Goal: Information Seeking & Learning: Learn about a topic

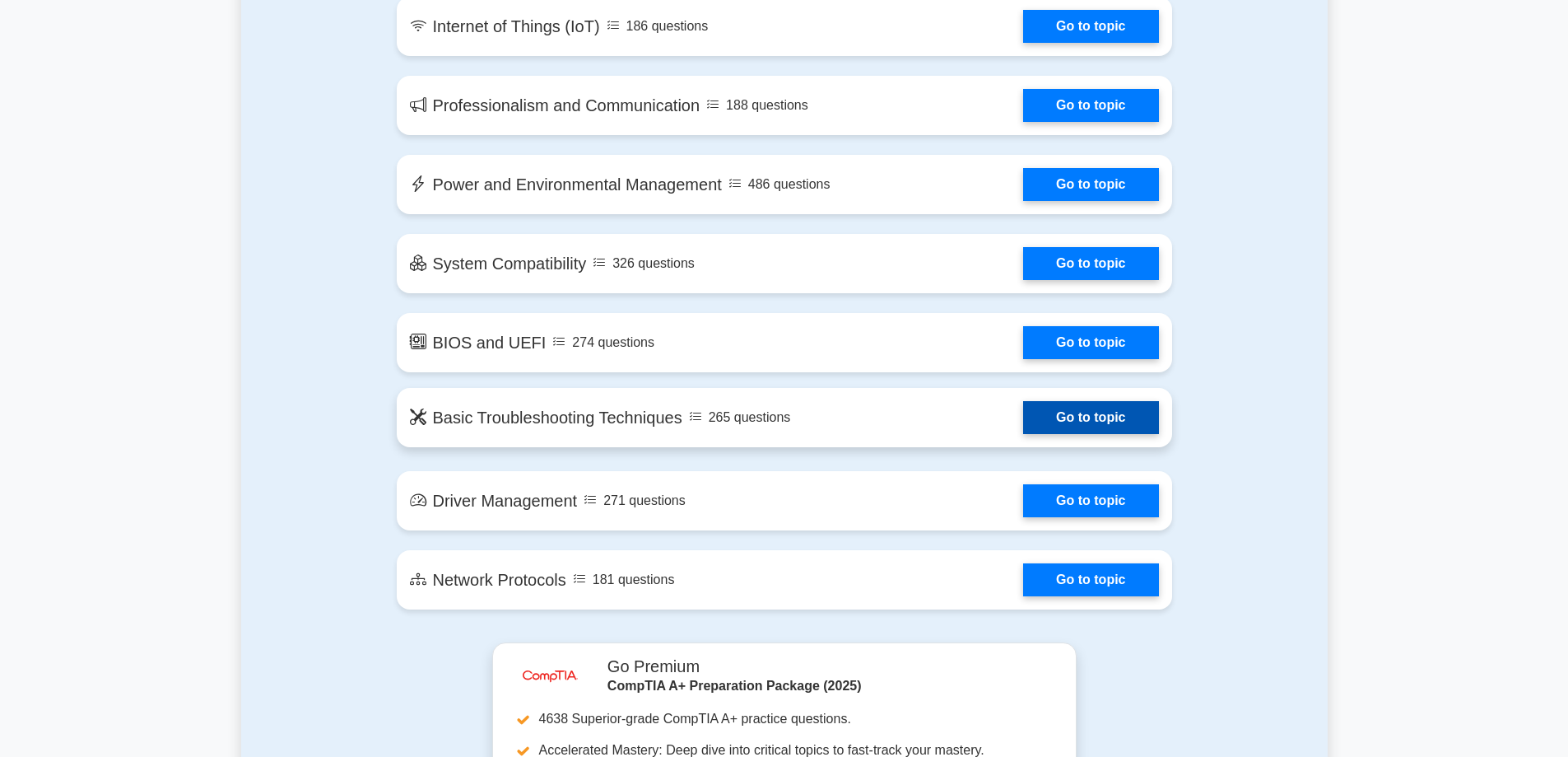
scroll to position [2470, 0]
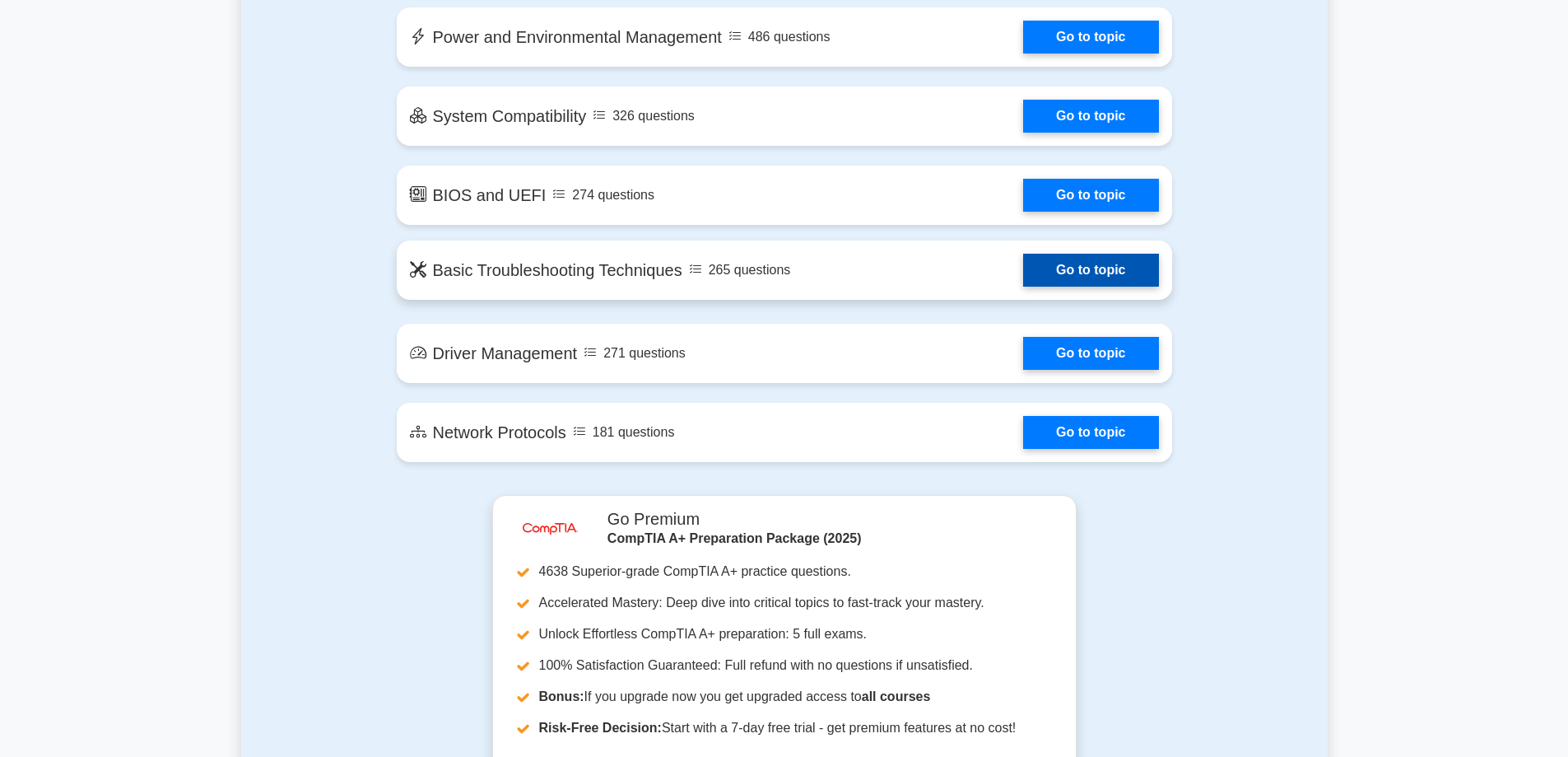
click at [1023, 271] on link "Go to topic" at bounding box center [1091, 270] width 135 height 33
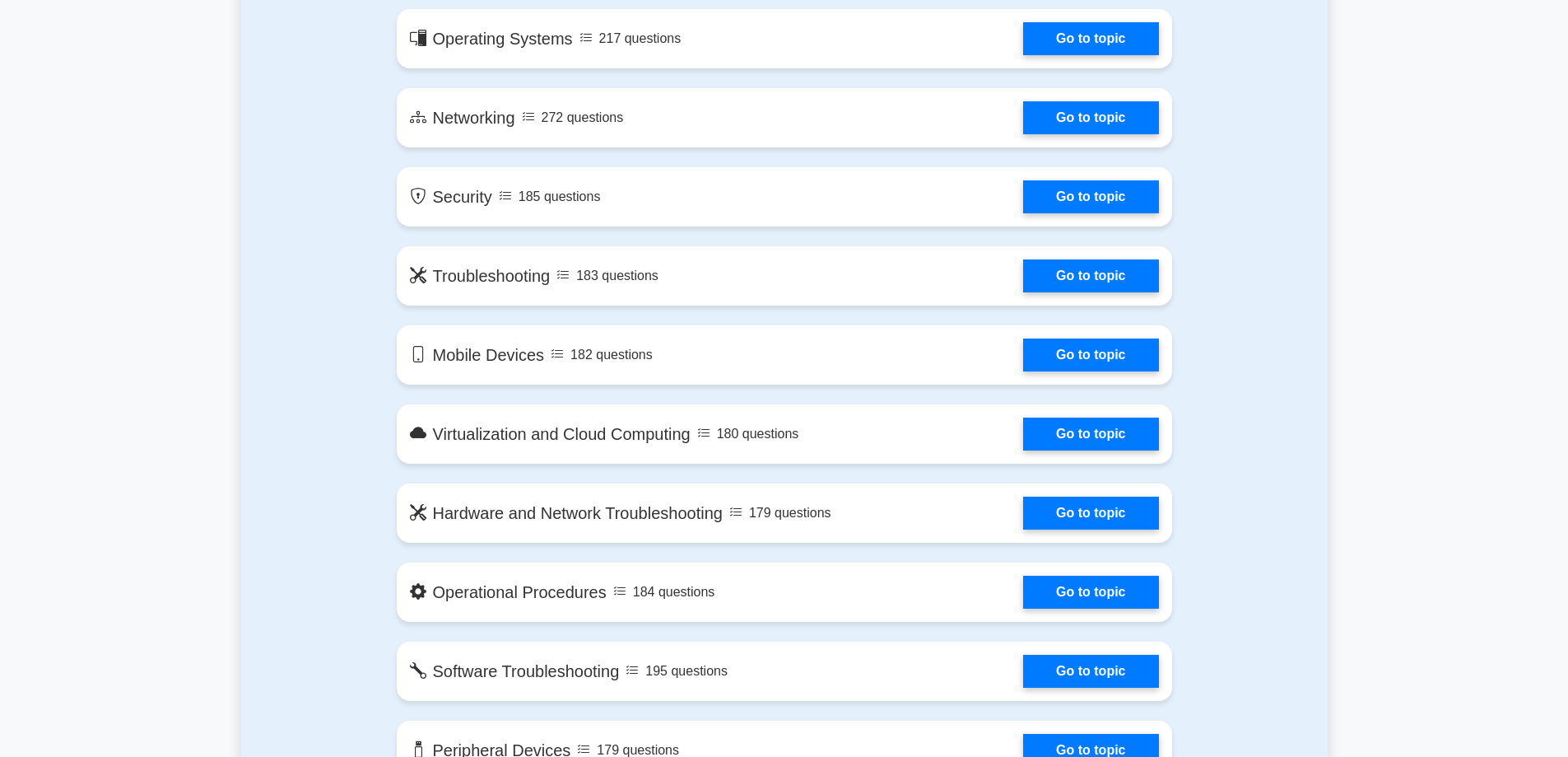
scroll to position [0, 0]
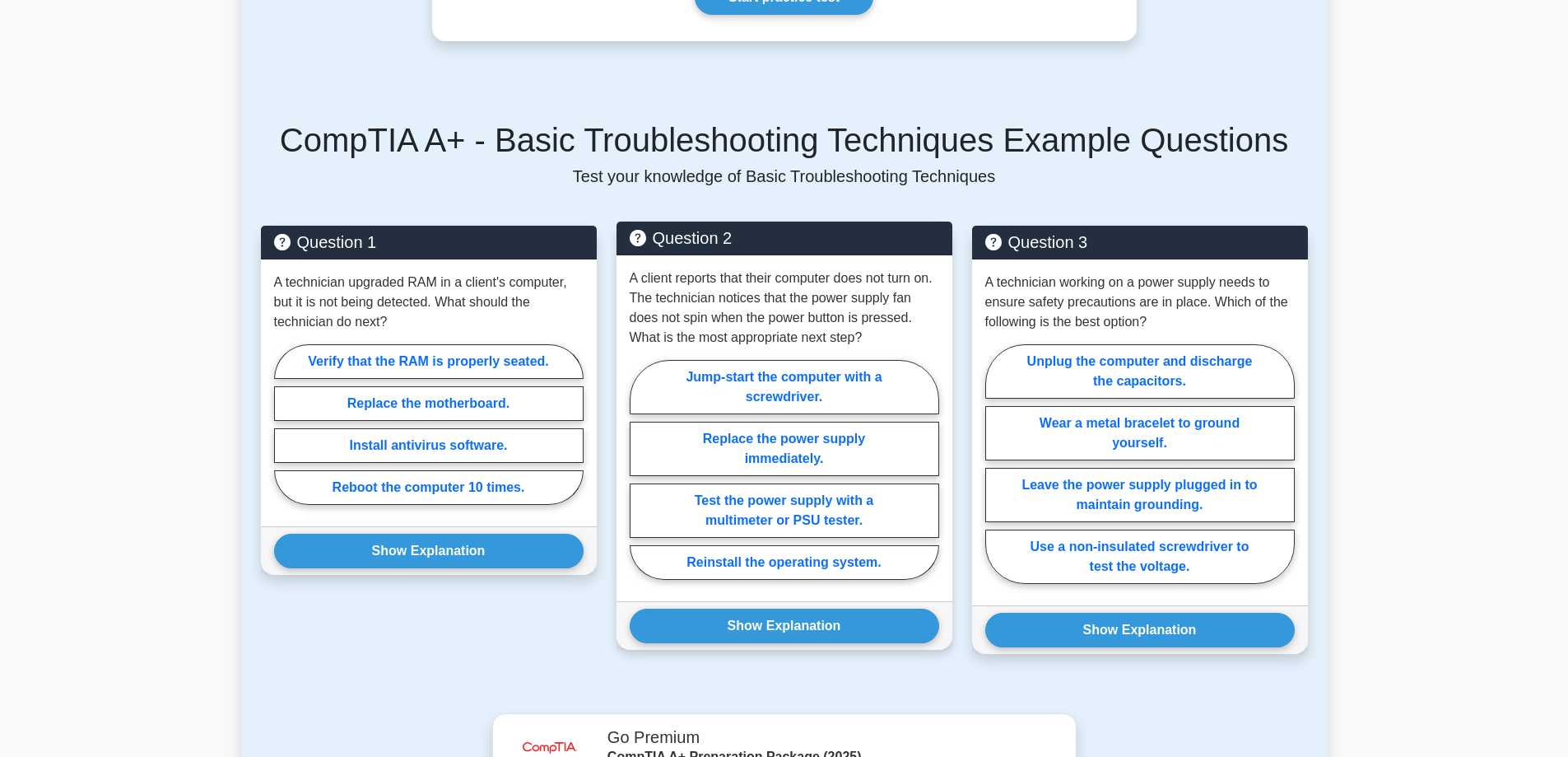
scroll to position [494, 0]
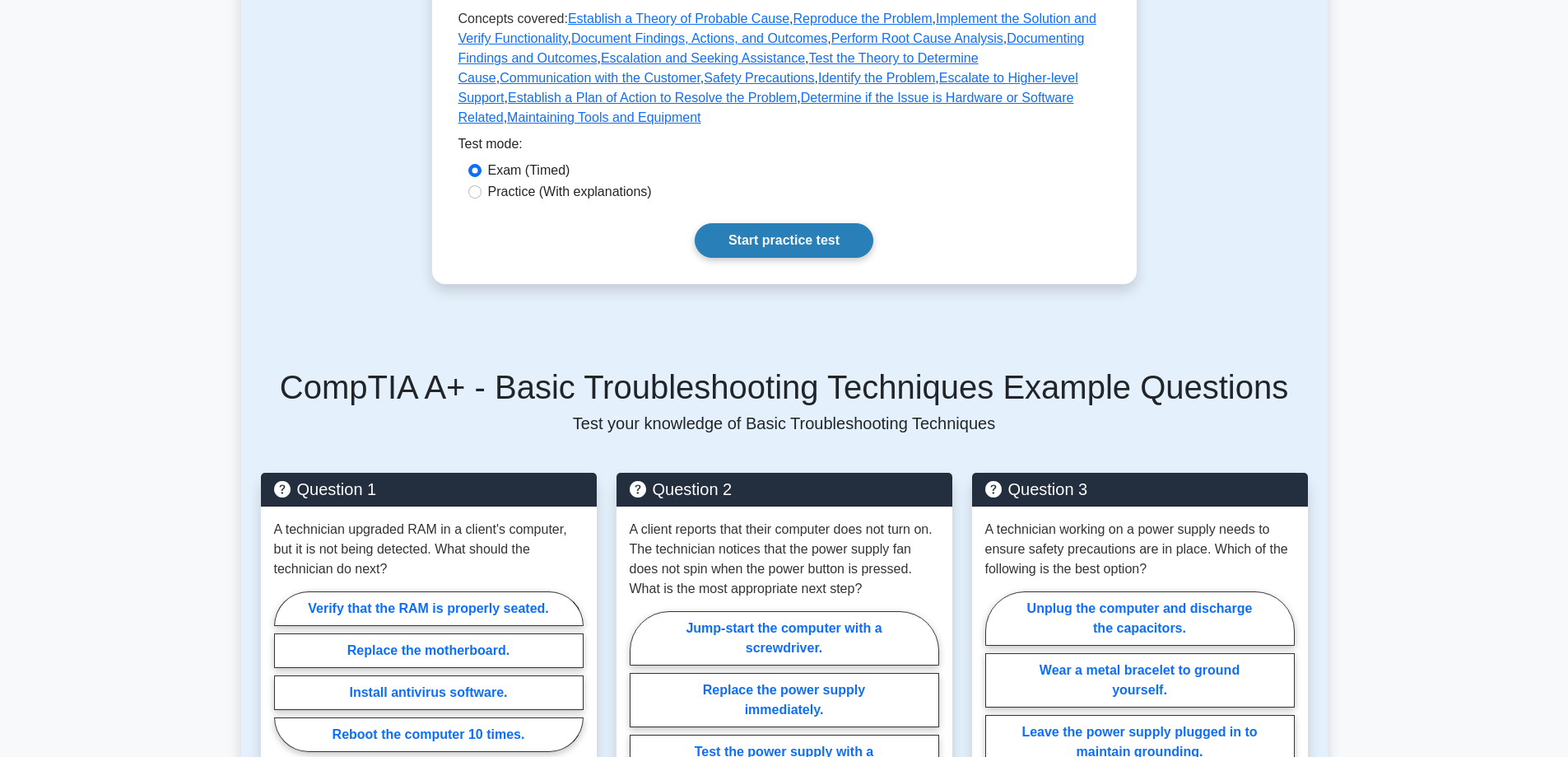
click at [786, 235] on link "Start practice test" at bounding box center [784, 240] width 178 height 35
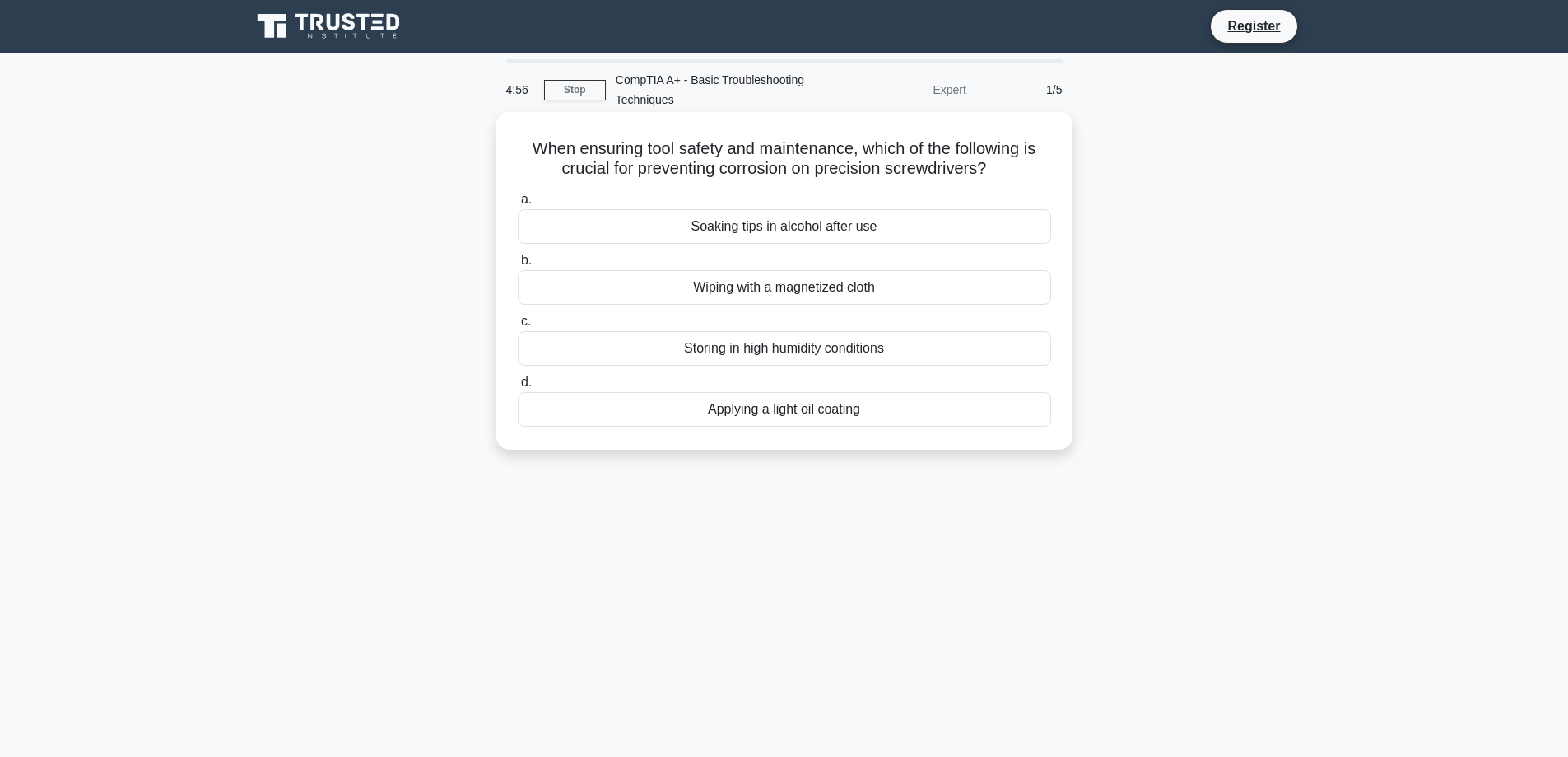
click at [773, 291] on div "Wiping with a magnetized cloth" at bounding box center [784, 287] width 533 height 35
click at [517, 266] on input "b. Wiping with a magnetized cloth" at bounding box center [517, 260] width 0 height 11
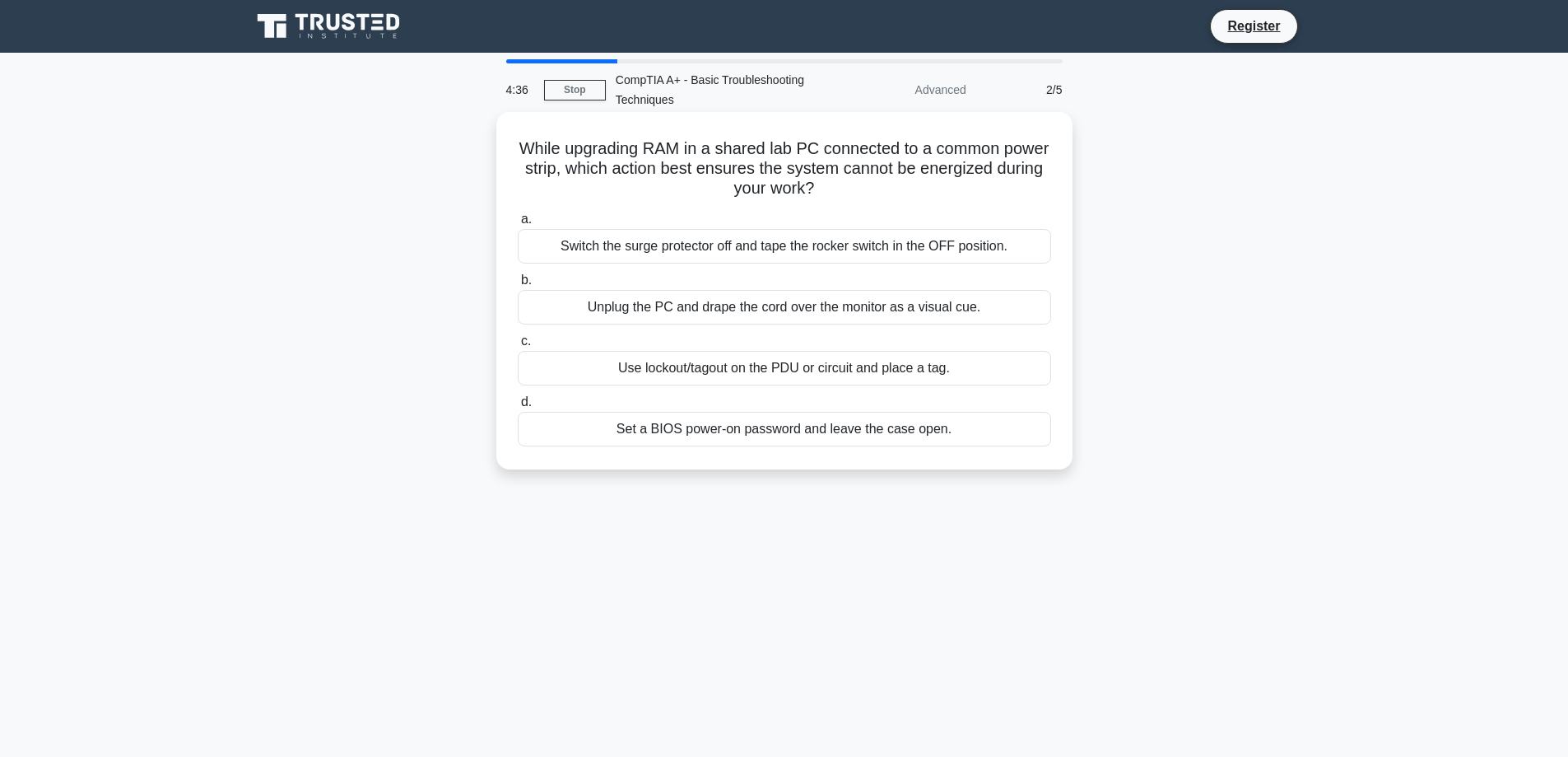
click at [771, 253] on div "Switch the surge protector off and tape the rocker switch in the OFF position." at bounding box center [784, 246] width 533 height 35
click at [517, 225] on input "a. Switch the surge protector off and tape the rocker switch in the OFF positio…" at bounding box center [517, 219] width 0 height 11
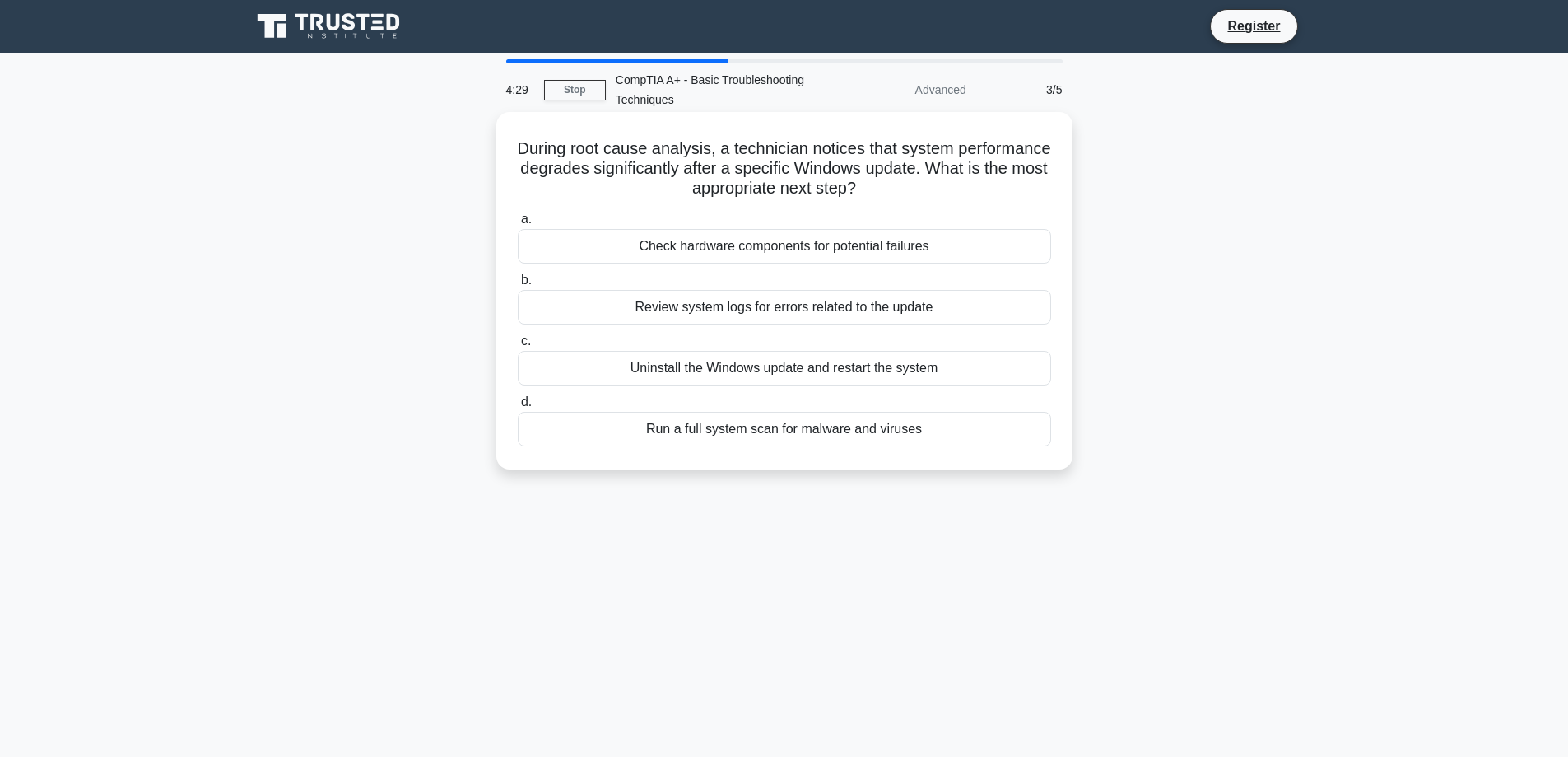
click at [744, 257] on div "Check hardware components for potential failures" at bounding box center [784, 246] width 533 height 35
click at [517, 225] on input "a. Check hardware components for potential failures" at bounding box center [517, 219] width 0 height 11
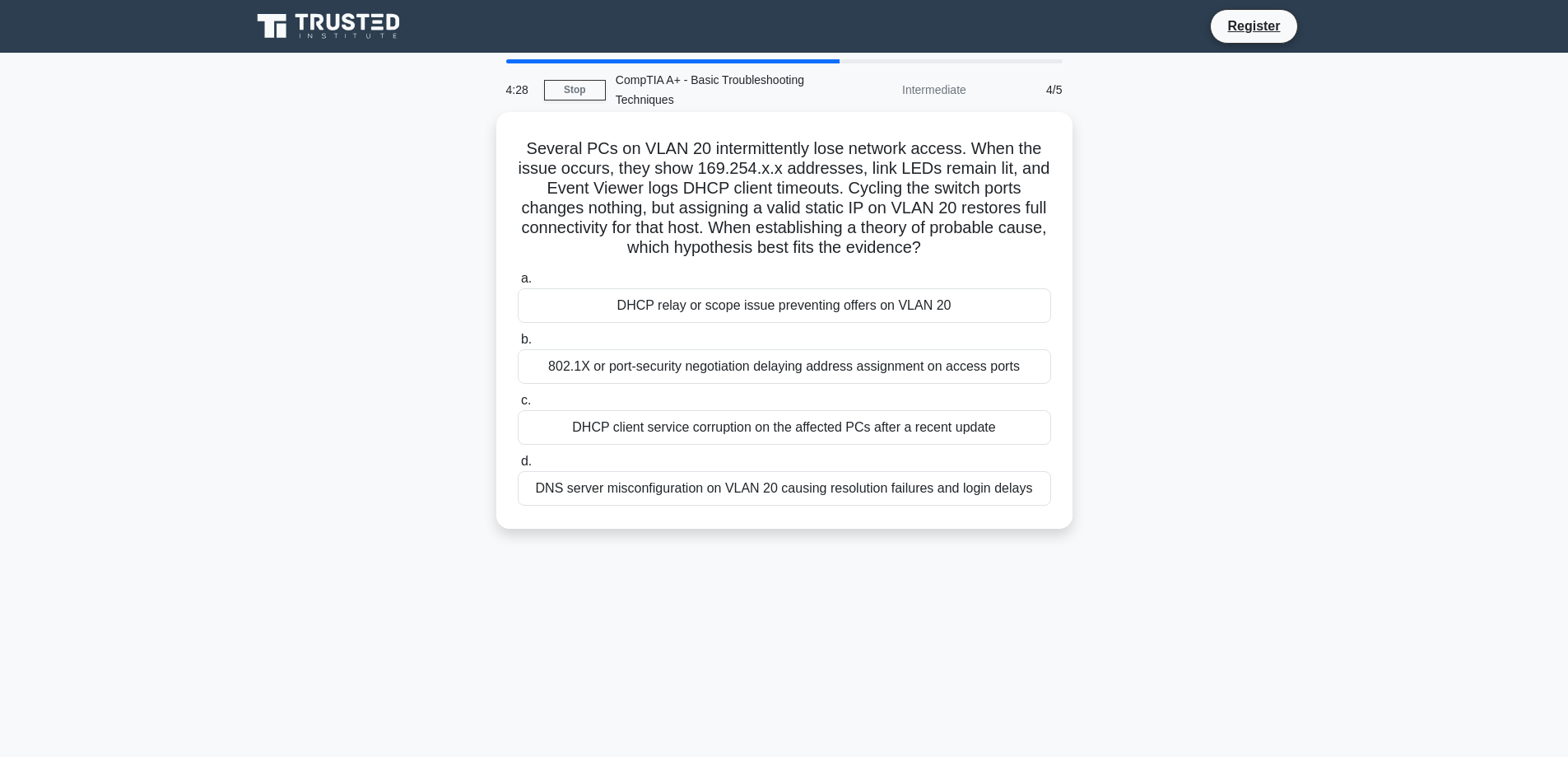
click at [749, 312] on div "DHCP relay or scope issue preventing offers on VLAN 20" at bounding box center [784, 305] width 533 height 35
click at [517, 284] on input "a. DHCP relay or scope issue preventing offers on VLAN 20" at bounding box center [517, 278] width 0 height 11
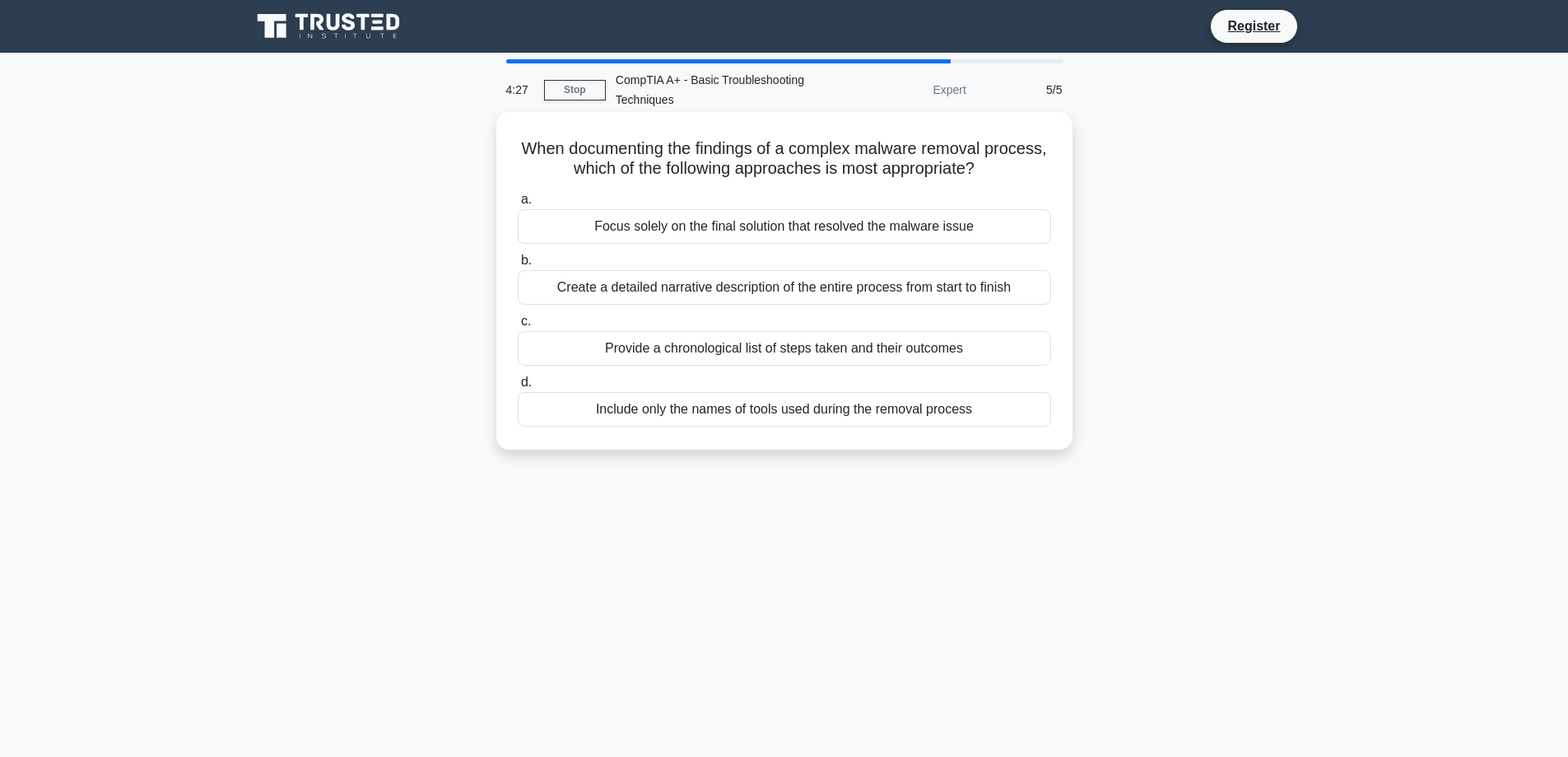
click at [742, 232] on div "Focus solely on the final solution that resolved the malware issue" at bounding box center [784, 226] width 533 height 35
click at [517, 205] on input "a. Focus solely on the final solution that resolved the malware issue" at bounding box center [517, 199] width 0 height 11
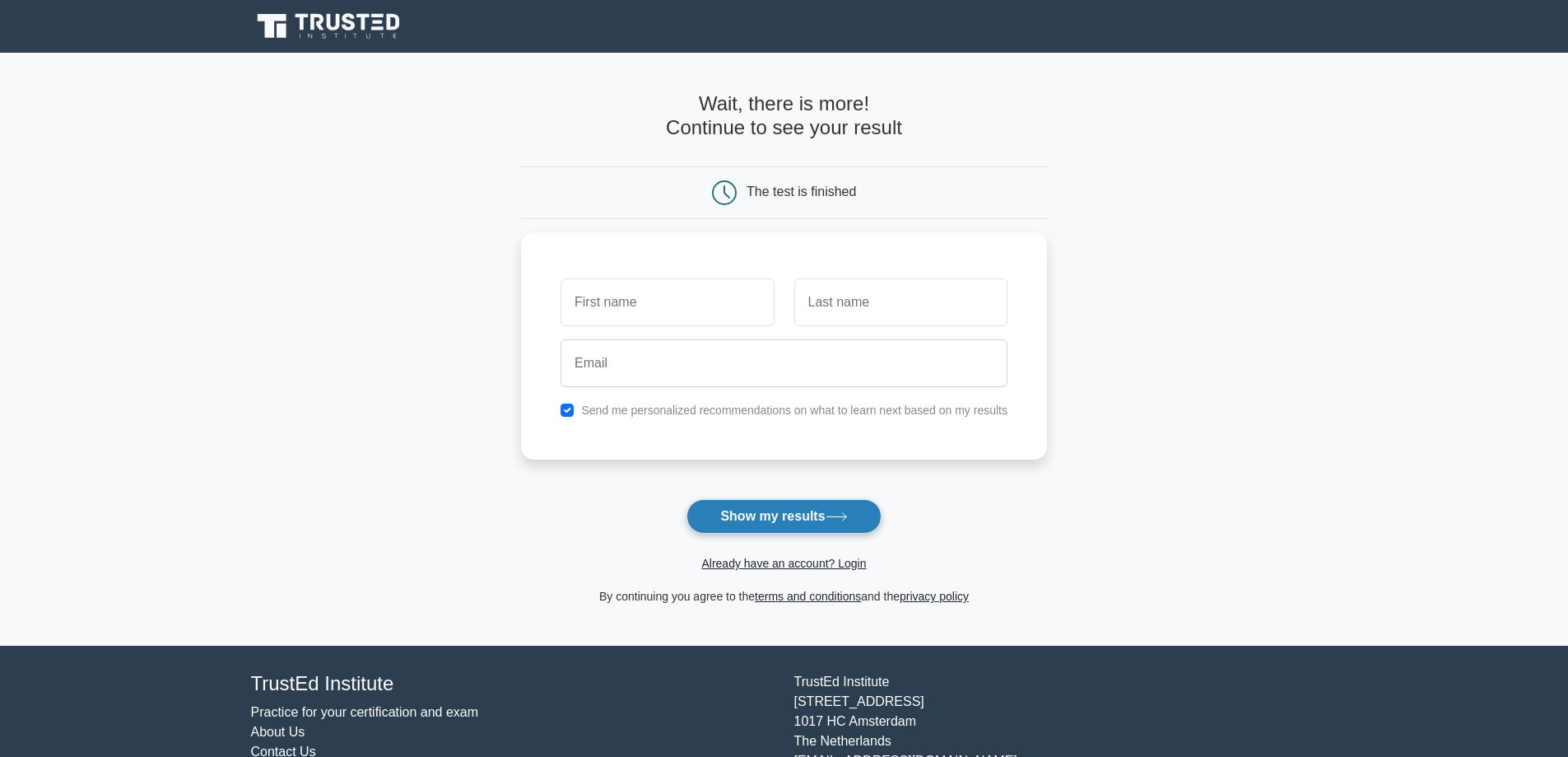
click at [747, 516] on button "Show my results" at bounding box center [783, 516] width 194 height 35
click at [744, 505] on button "Show my results" at bounding box center [783, 516] width 194 height 35
